Goal: Information Seeking & Learning: Learn about a topic

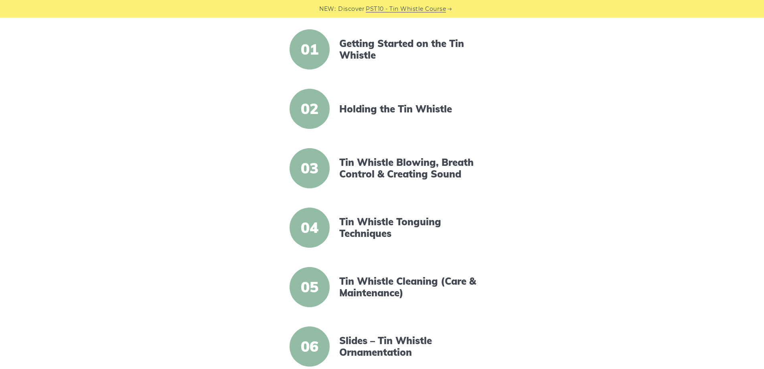
scroll to position [200, 0]
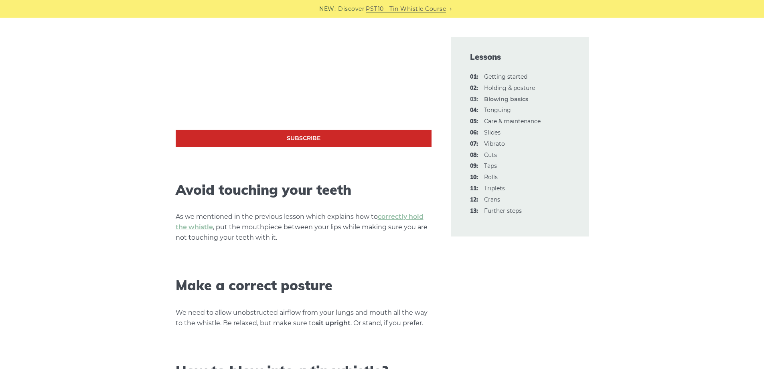
scroll to position [40, 0]
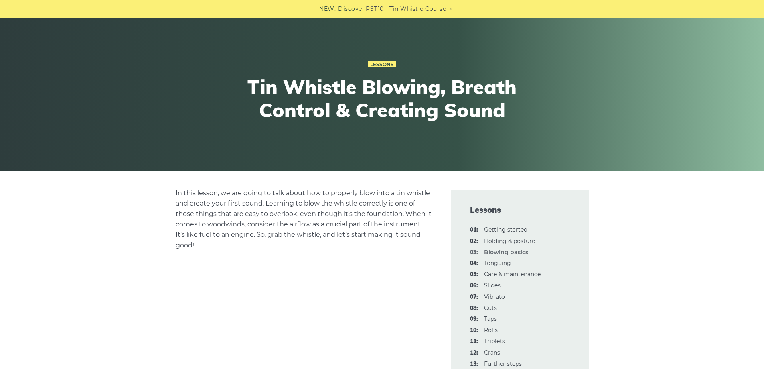
drag, startPoint x: 387, startPoint y: 236, endPoint x: 302, endPoint y: 204, distance: 91.2
click at [302, 204] on p "In this lesson, we are going to talk about how to properly blow into a tin whis…" at bounding box center [304, 219] width 256 height 63
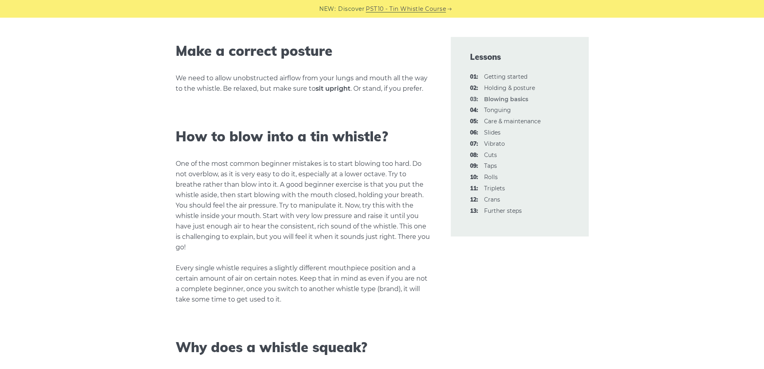
scroll to position [601, 0]
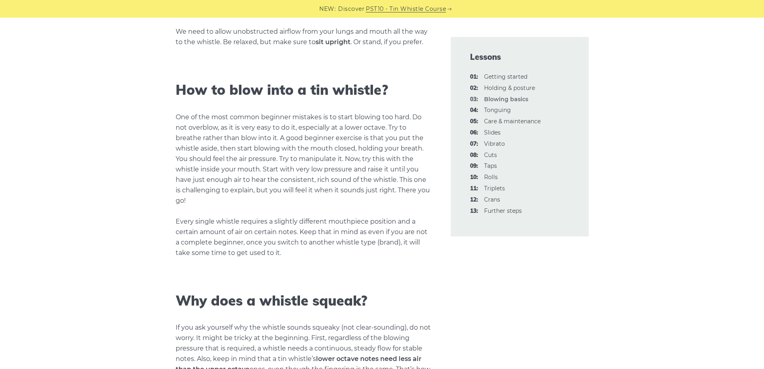
click at [515, 72] on div "Lessons 01: Getting started 02: Holding & posture 03: Blowing basics 04: Tongui…" at bounding box center [520, 136] width 138 height 199
click at [515, 77] on link "01: Getting started" at bounding box center [505, 76] width 43 height 7
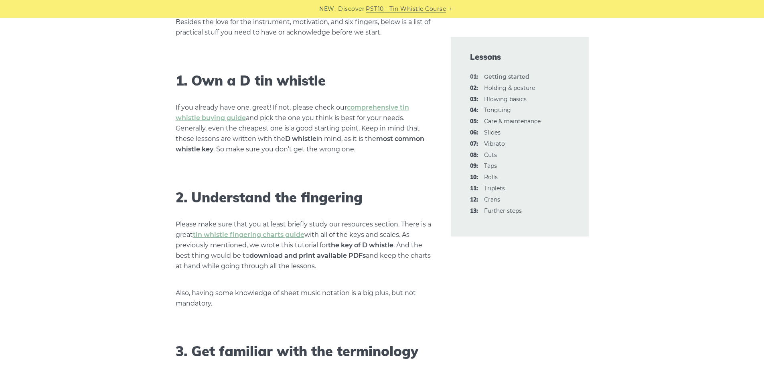
click at [336, 154] on p "If you already have one, great! If not, please check our comprehensive tin whis…" at bounding box center [304, 128] width 256 height 52
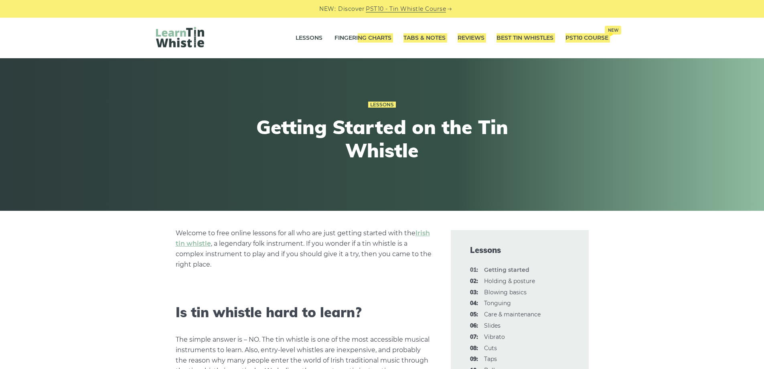
drag, startPoint x: 357, startPoint y: 49, endPoint x: 380, endPoint y: 71, distance: 31.8
click at [413, 36] on link "Tabs & Notes" at bounding box center [424, 38] width 42 height 20
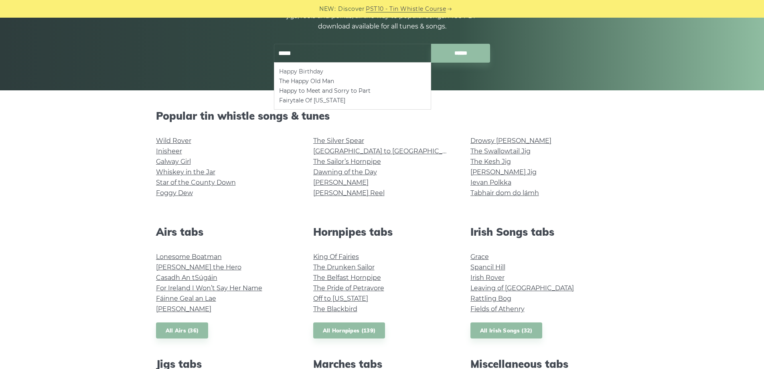
click at [322, 68] on li "Happy Birthday" at bounding box center [352, 72] width 147 height 10
type input "**********"
